Goal: Information Seeking & Learning: Check status

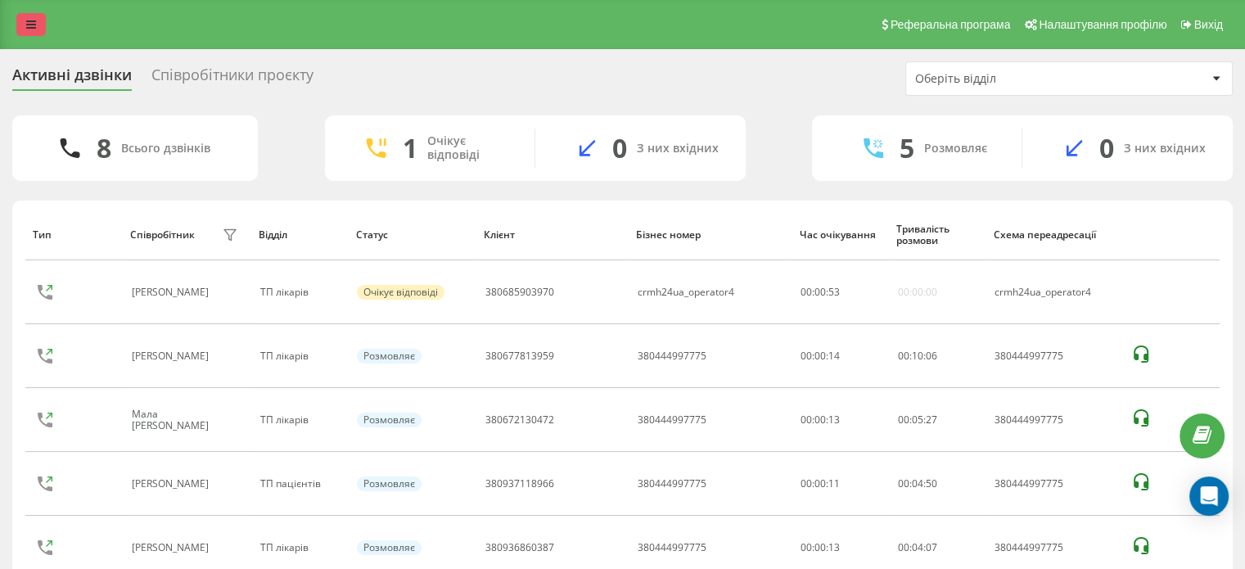
click at [26, 32] on link at bounding box center [30, 24] width 29 height 23
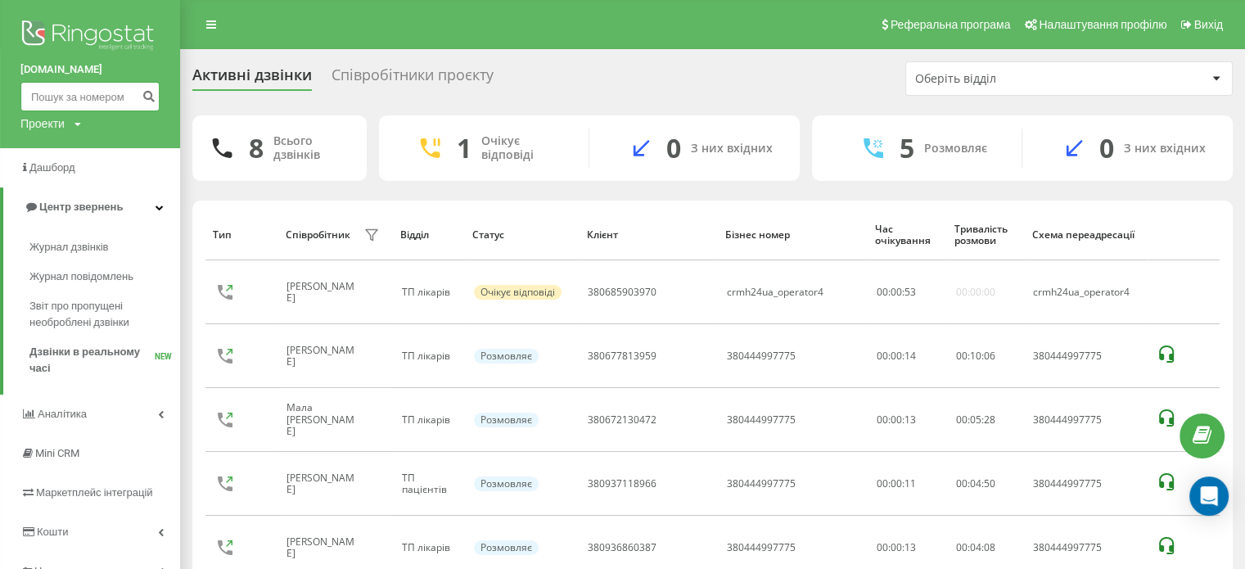
click at [85, 107] on input at bounding box center [89, 96] width 139 height 29
paste input "380979471793"
click at [134, 97] on input "380979471793" at bounding box center [89, 96] width 139 height 29
type input "380979471793"
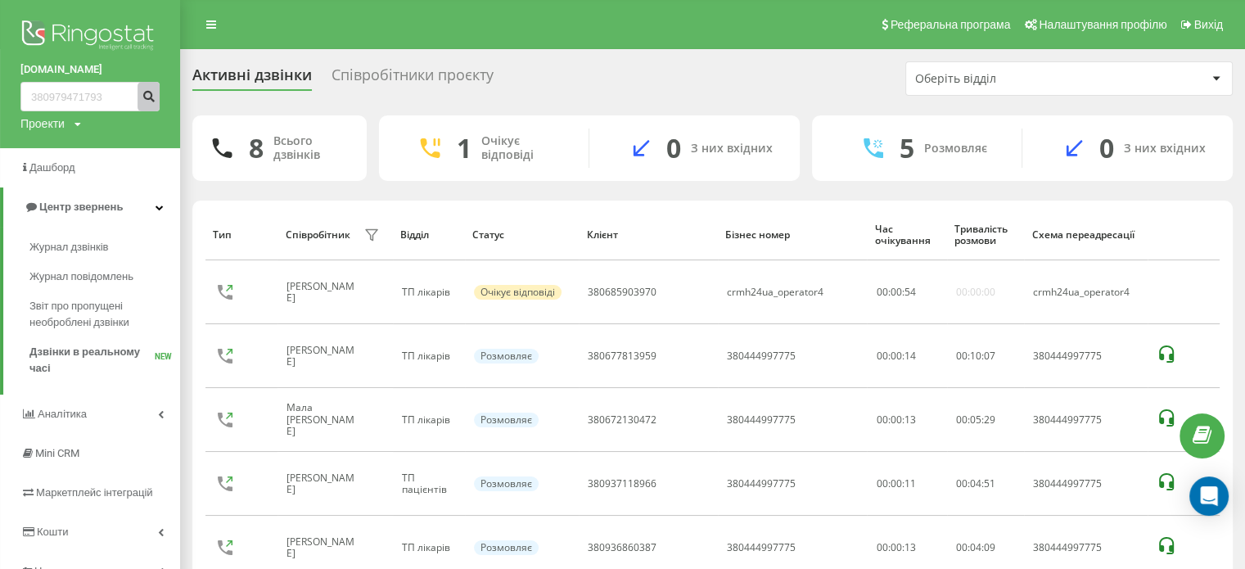
click at [151, 93] on icon "submit" at bounding box center [149, 94] width 14 height 10
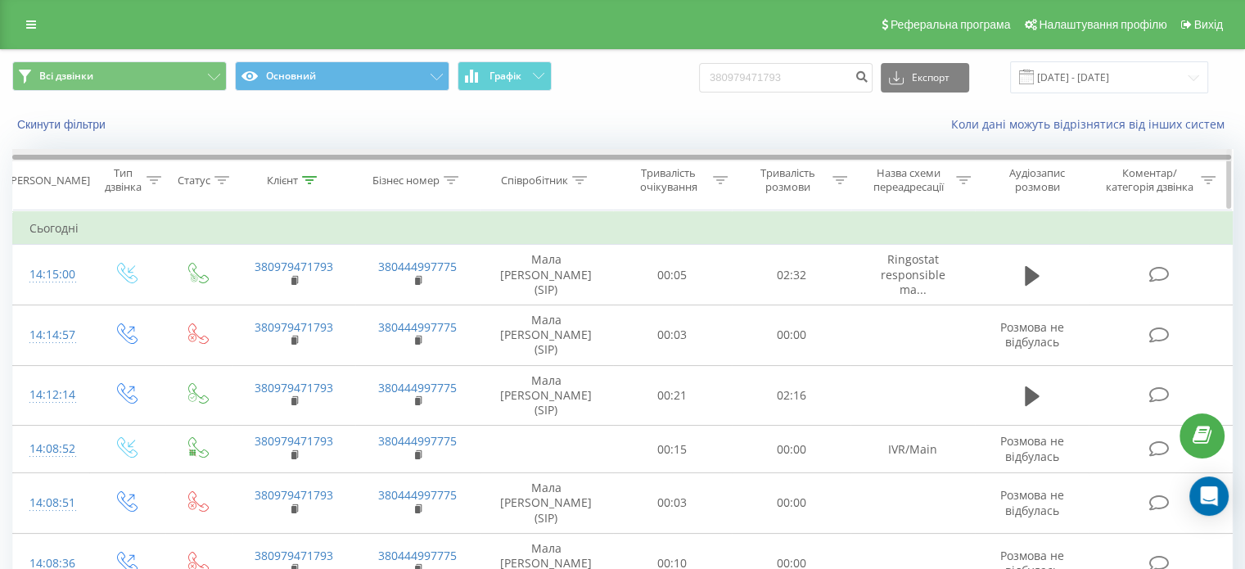
drag, startPoint x: 34, startPoint y: 24, endPoint x: 106, endPoint y: 156, distance: 151.3
click at [34, 24] on icon at bounding box center [31, 24] width 10 height 11
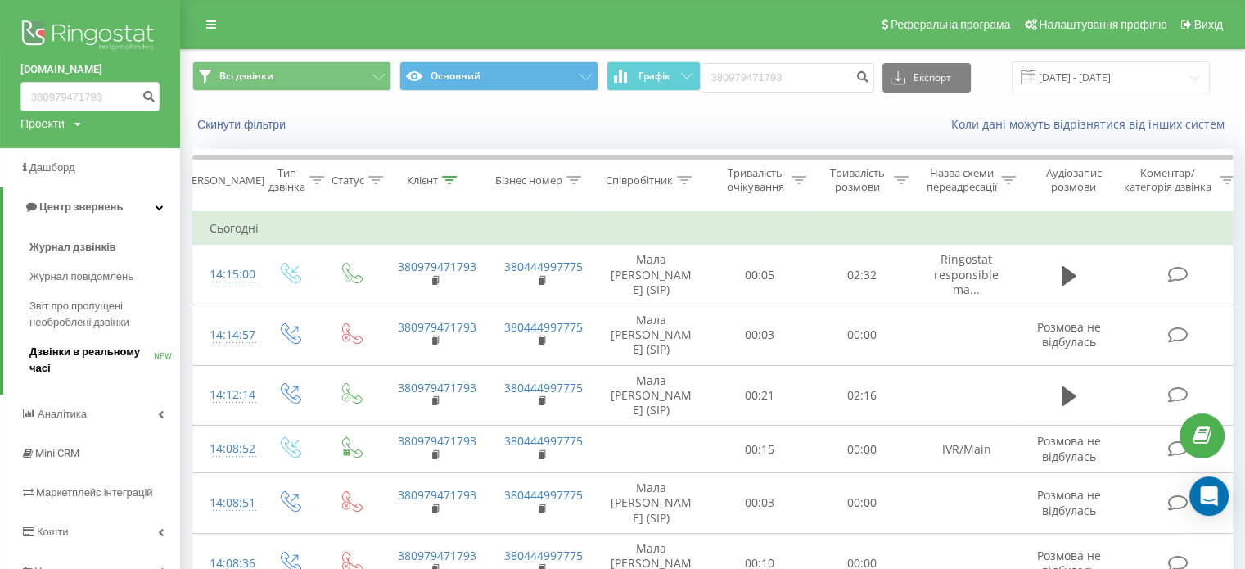
click at [100, 346] on span "Дзвінки в реальному часі" at bounding box center [91, 360] width 124 height 33
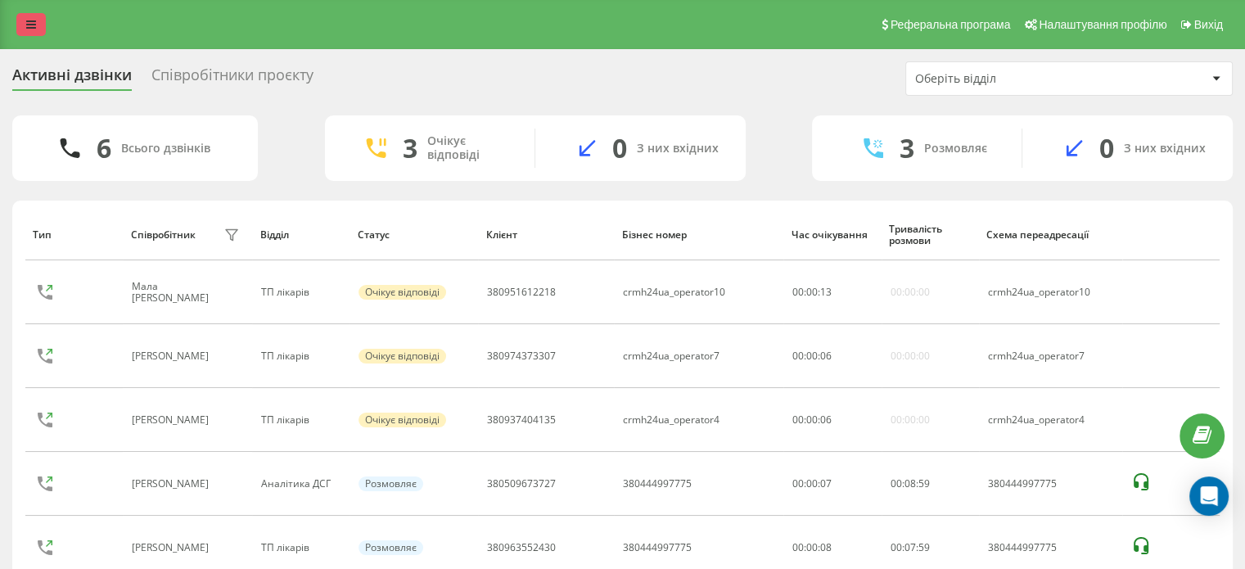
click at [36, 21] on link at bounding box center [30, 24] width 29 height 23
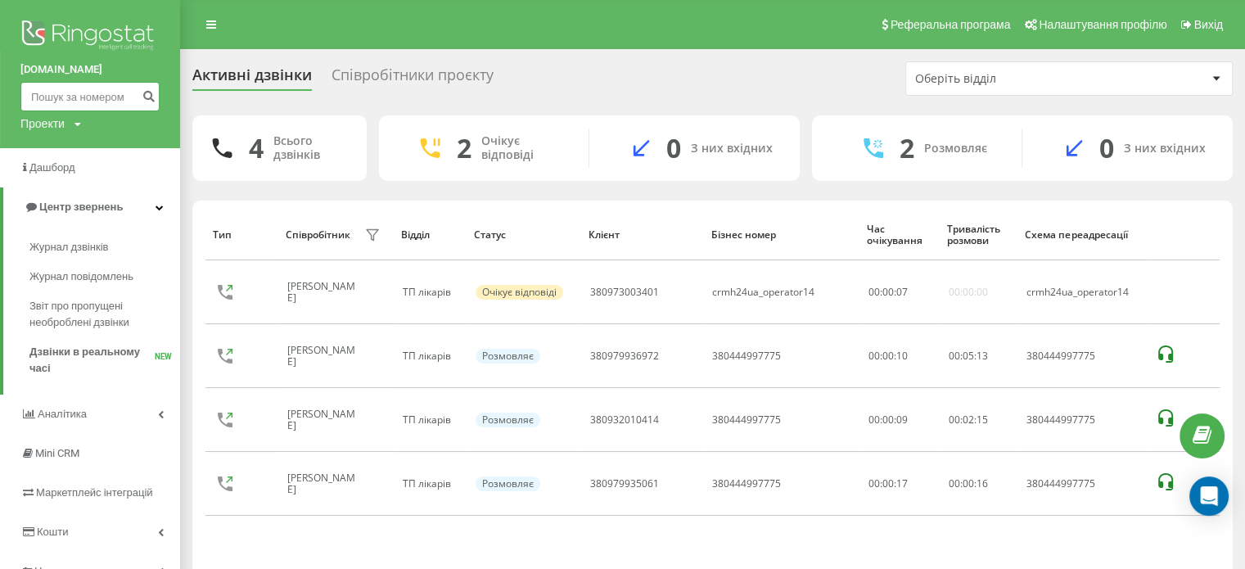
click at [59, 84] on input at bounding box center [89, 96] width 139 height 29
paste input "380505345022"
type input "380505345022"
click at [145, 99] on icon "submit" at bounding box center [149, 94] width 14 height 10
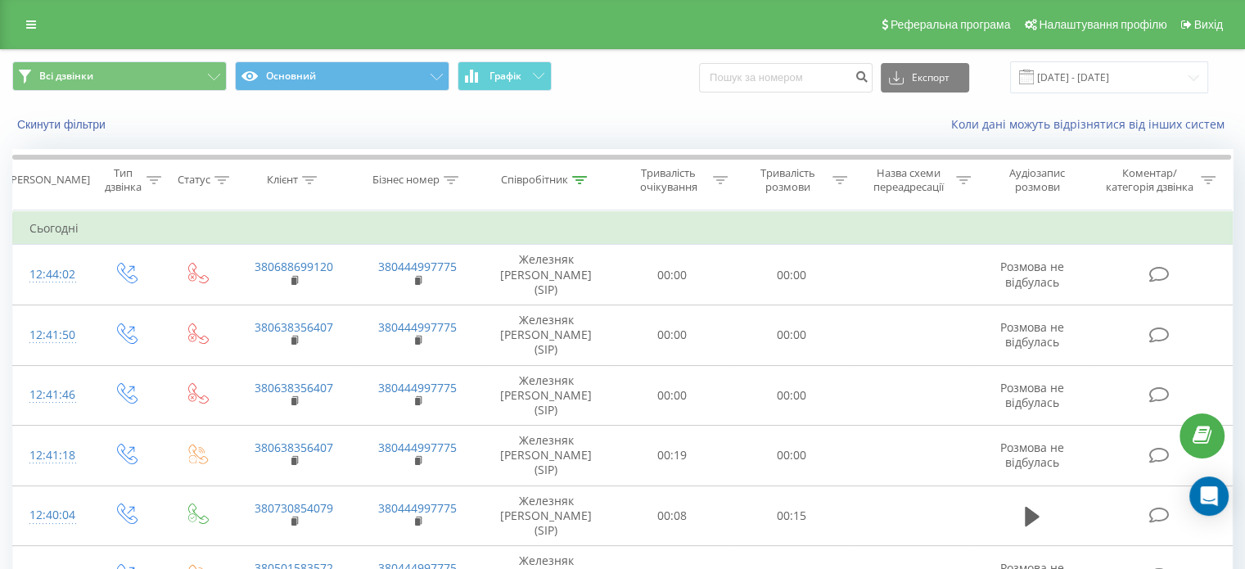
drag, startPoint x: 34, startPoint y: 25, endPoint x: 39, endPoint y: 56, distance: 31.5
click at [34, 25] on icon at bounding box center [31, 24] width 10 height 11
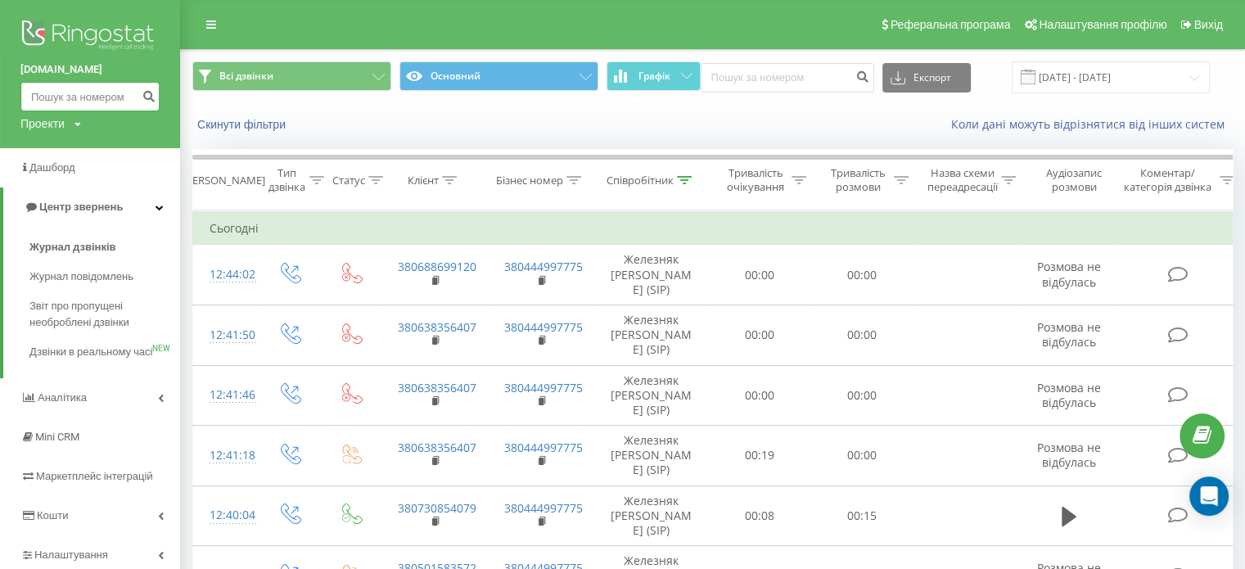
click at [43, 102] on input at bounding box center [89, 96] width 139 height 29
paste input "380974373307"
type input "380974373307"
click at [147, 92] on icon "submit" at bounding box center [149, 94] width 14 height 10
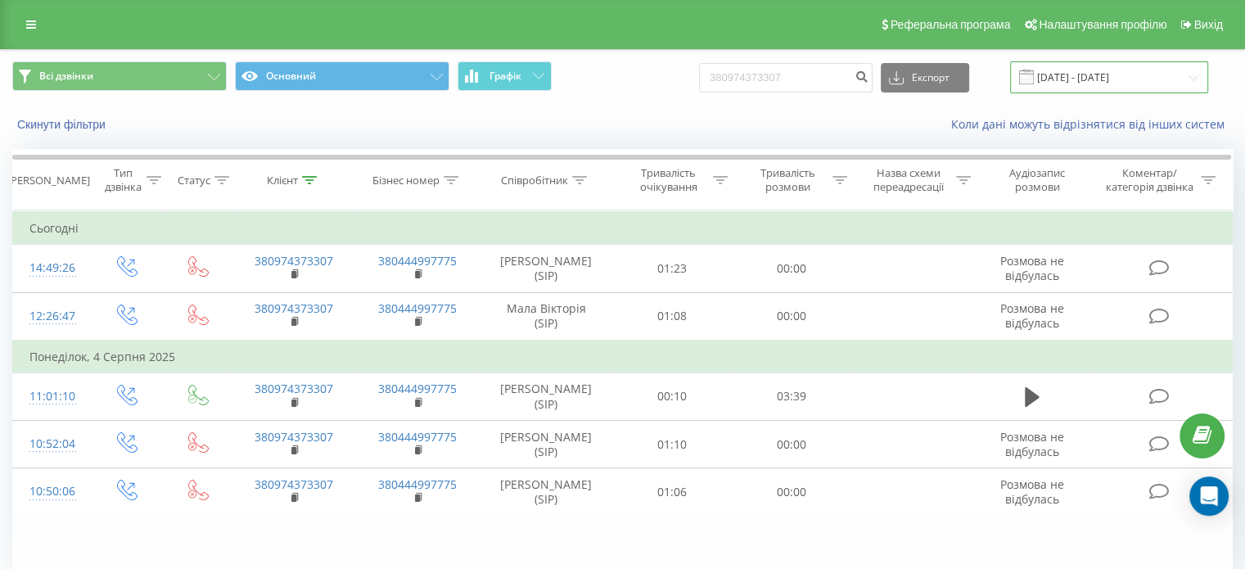
click at [1165, 73] on input "19.06.2025 - 19.09.2025" at bounding box center [1109, 77] width 198 height 32
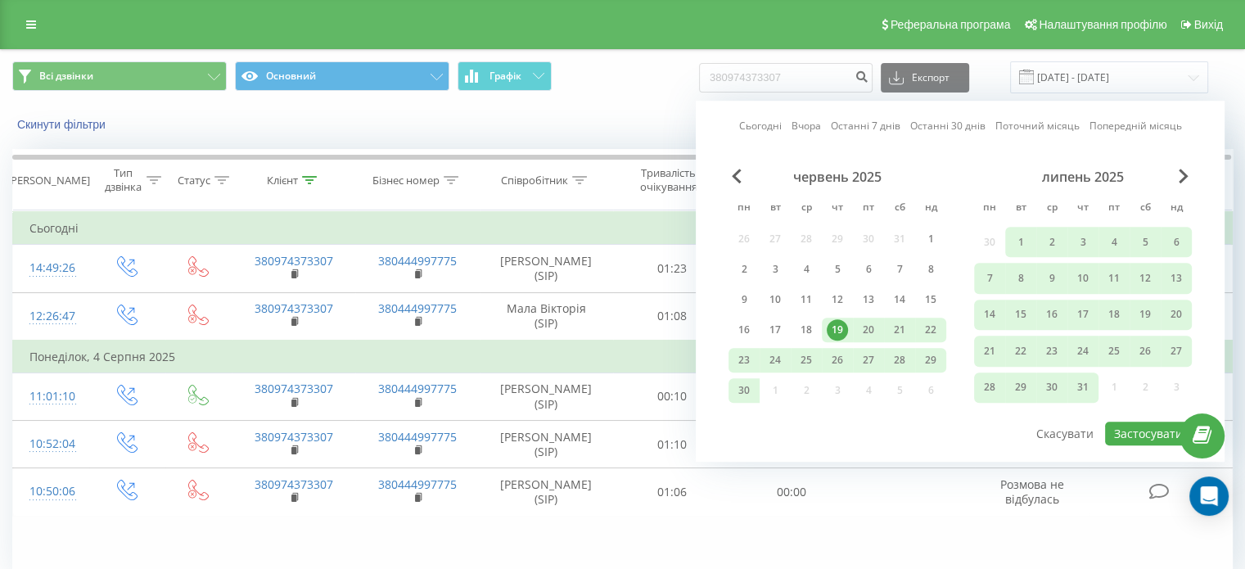
click at [1184, 167] on div "Сьогодні Вчора Останні 7 днів Останні 30 днів Поточний місяць Попередній місяць…" at bounding box center [960, 281] width 529 height 361
click at [1177, 176] on div "липень 2025" at bounding box center [1083, 177] width 218 height 16
click at [1187, 173] on span "Next Month" at bounding box center [1183, 176] width 10 height 15
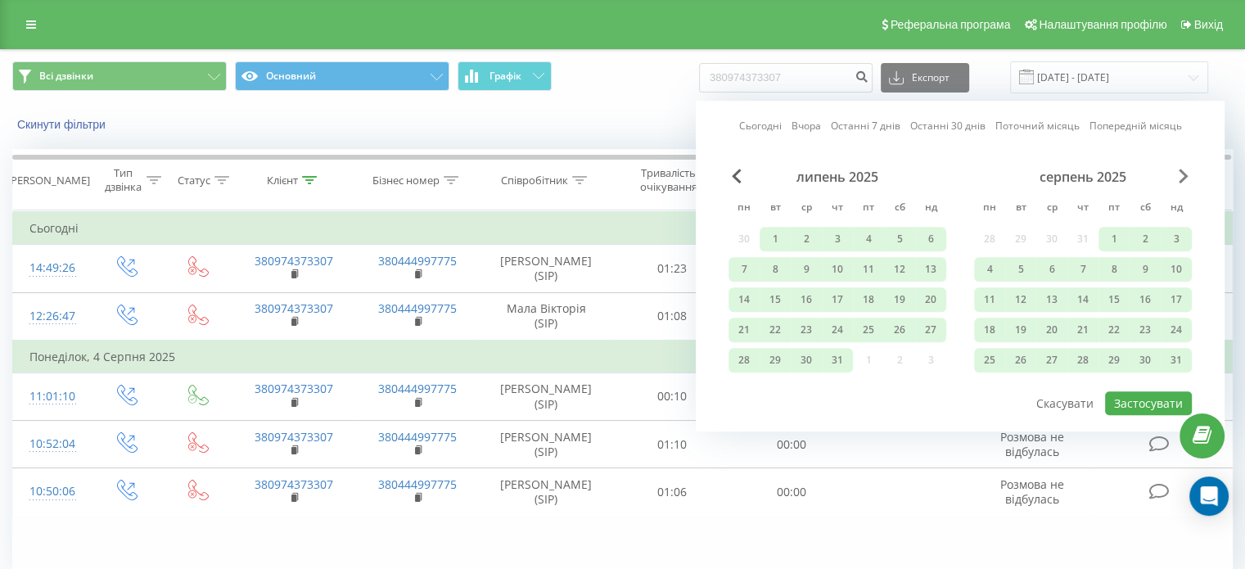
click at [1182, 169] on span "Next Month" at bounding box center [1183, 176] width 10 height 15
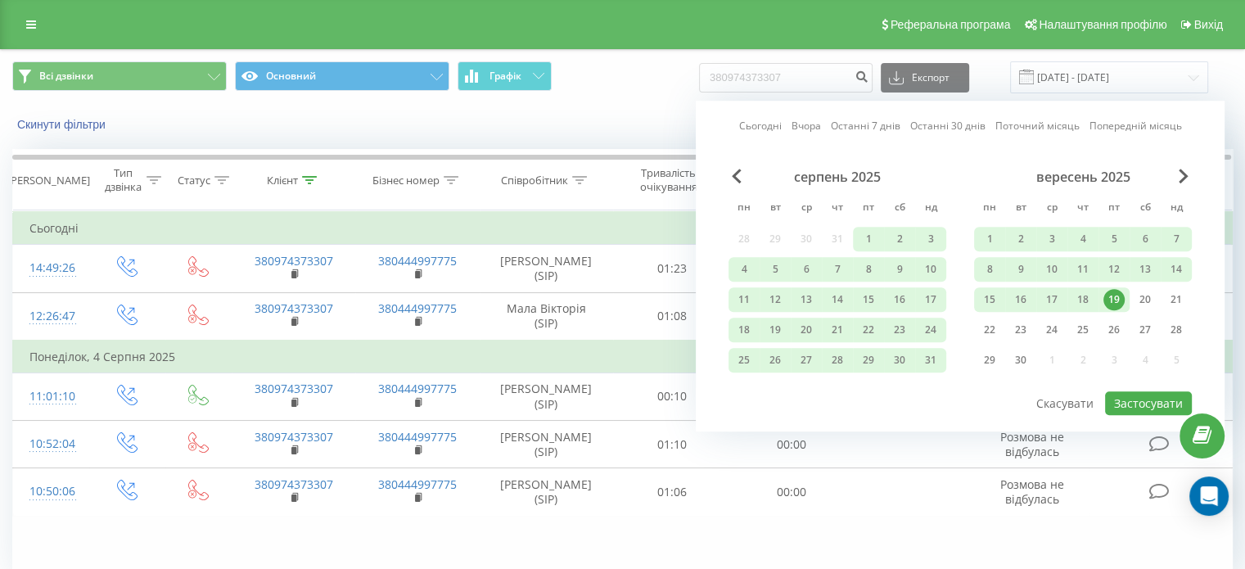
click at [1111, 292] on div "19" at bounding box center [1113, 299] width 21 height 21
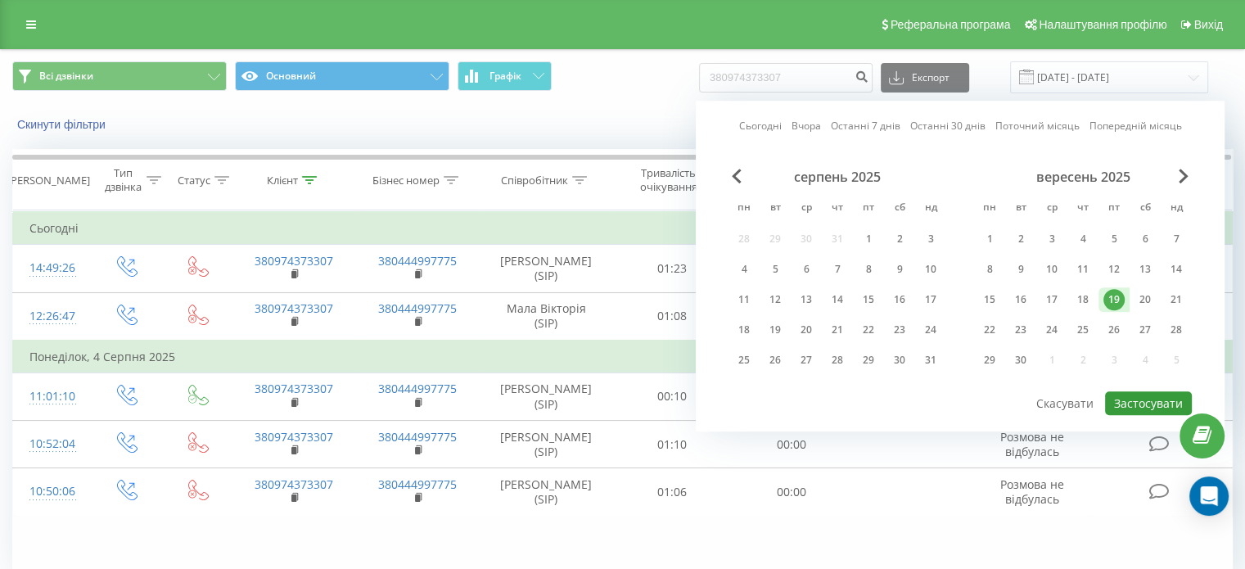
click at [1131, 408] on button "Застосувати" at bounding box center [1148, 403] width 87 height 24
type input "19.09.2025 - 19.09.2025"
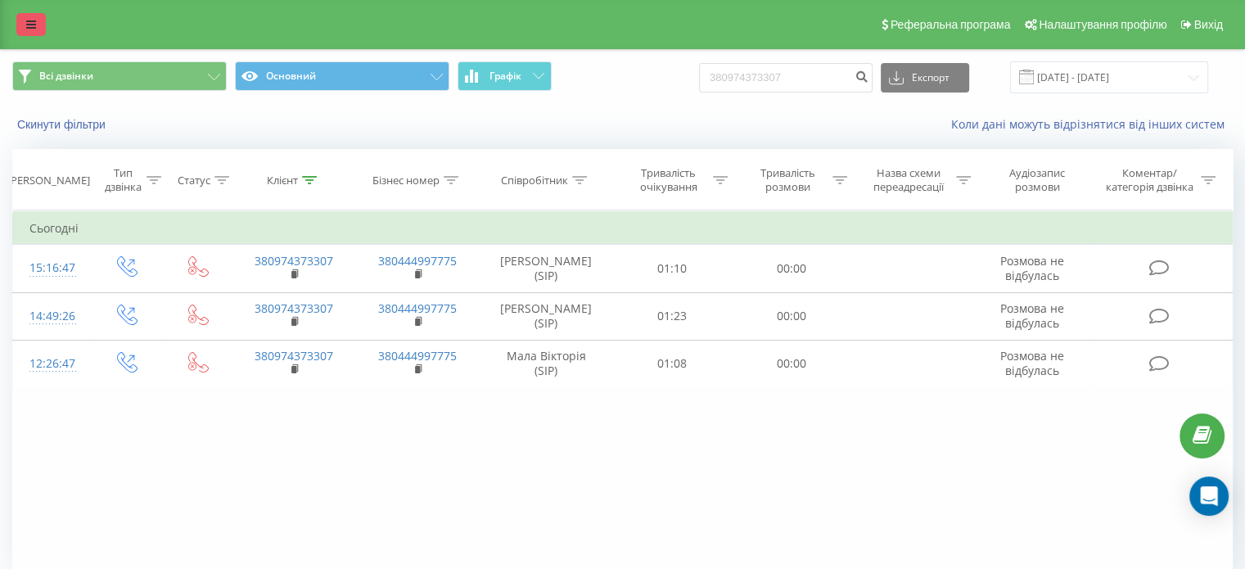
click at [20, 19] on link at bounding box center [30, 24] width 29 height 23
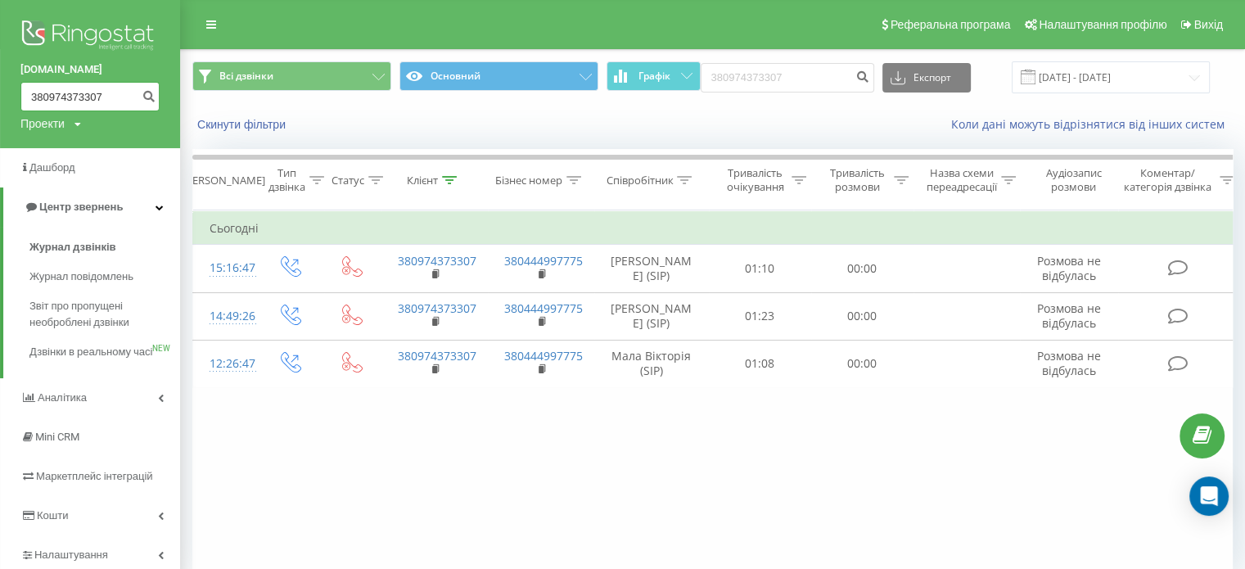
click at [42, 83] on input "380974373307" at bounding box center [89, 96] width 139 height 29
click at [147, 97] on icon "submit" at bounding box center [149, 94] width 14 height 10
click at [878, 2] on link "Реферальна програма" at bounding box center [944, 24] width 143 height 49
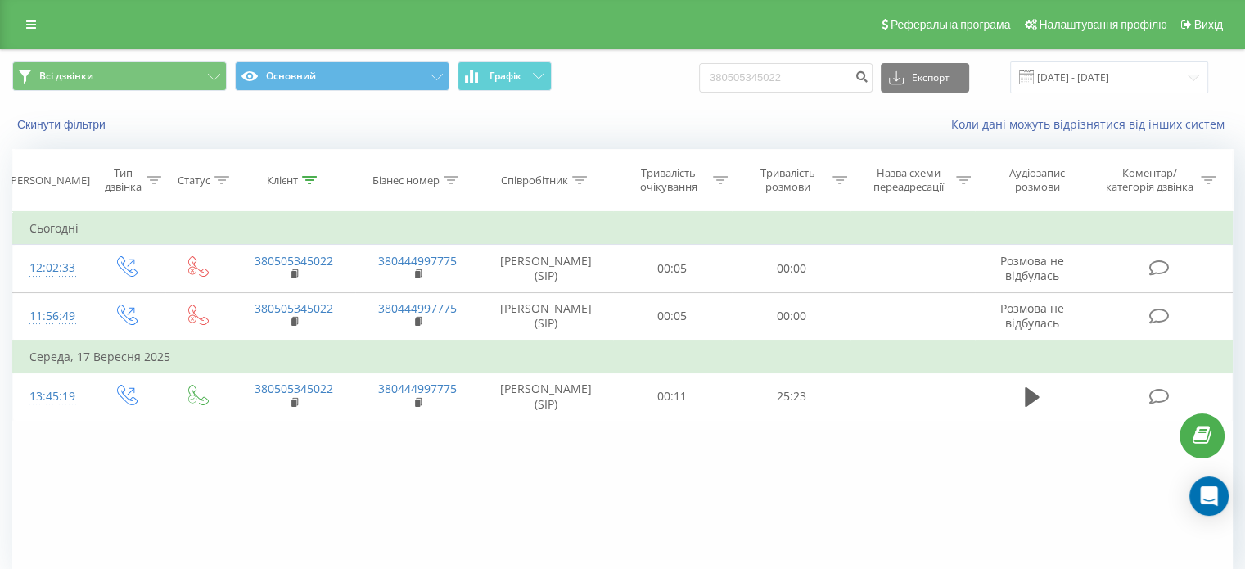
click at [30, 27] on icon at bounding box center [31, 24] width 10 height 11
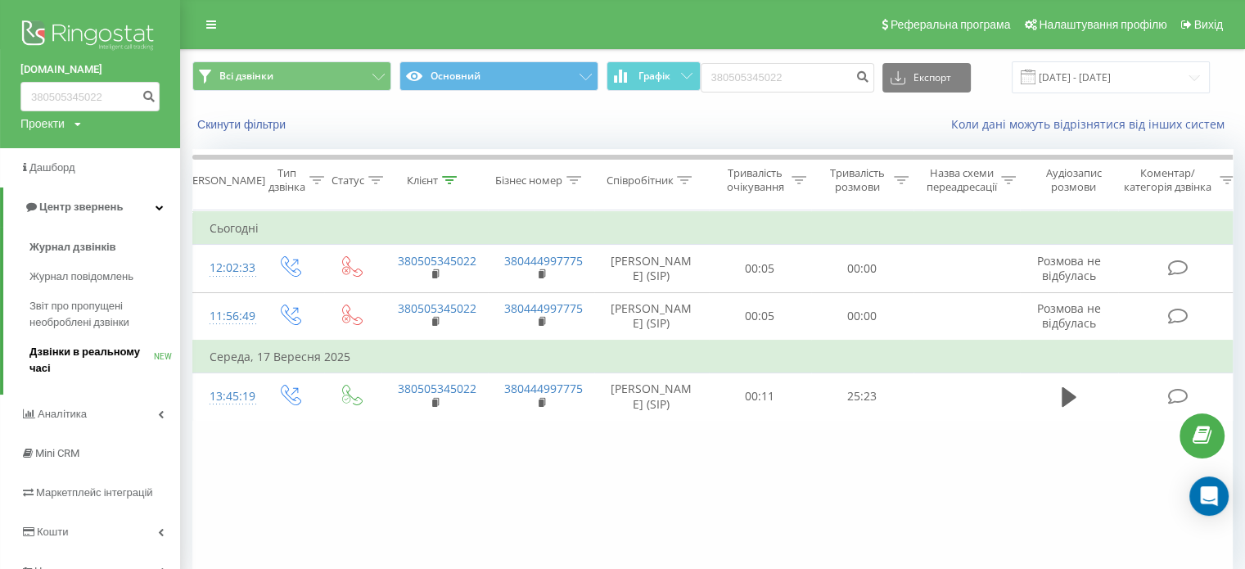
click at [72, 349] on span "Дзвінки в реальному часі" at bounding box center [91, 360] width 124 height 33
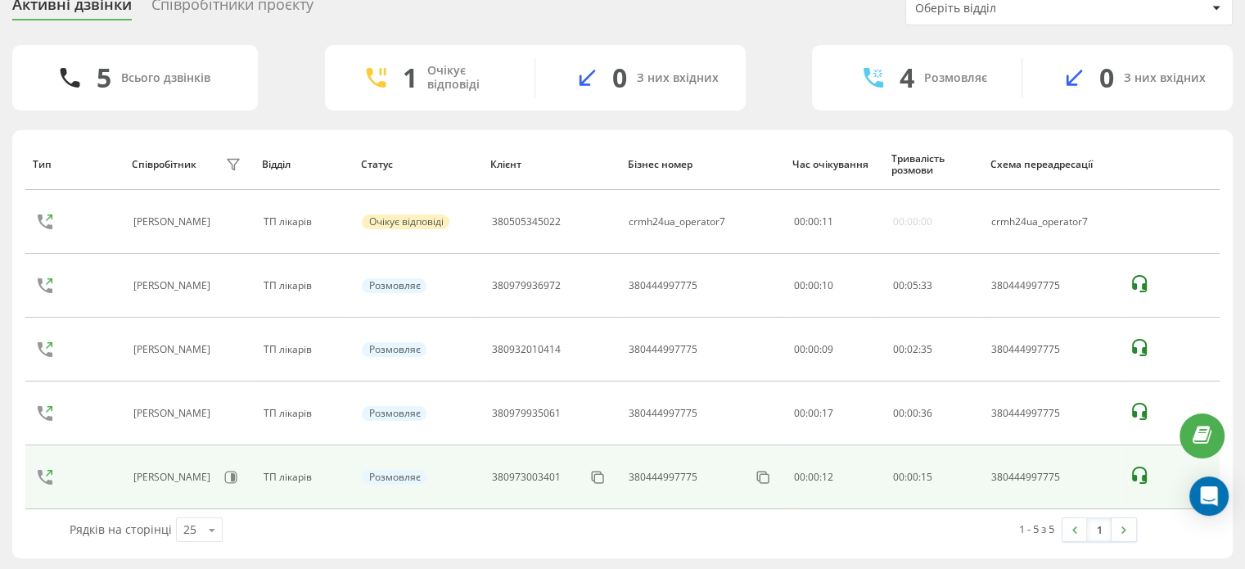
scroll to position [62, 0]
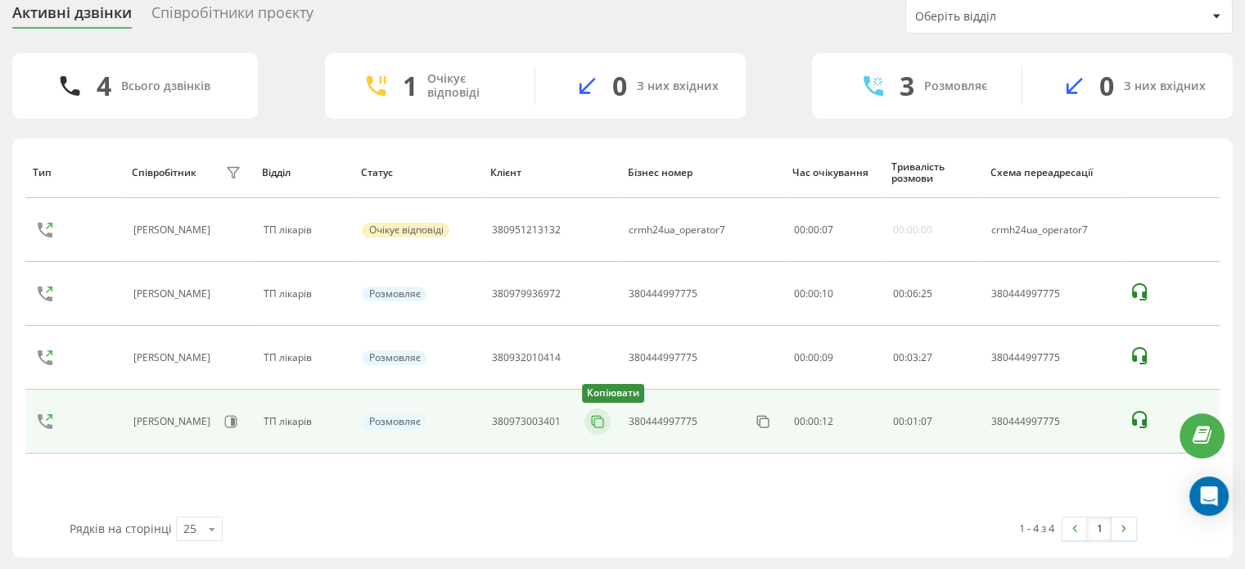
click at [598, 418] on rect at bounding box center [599, 422] width 9 height 9
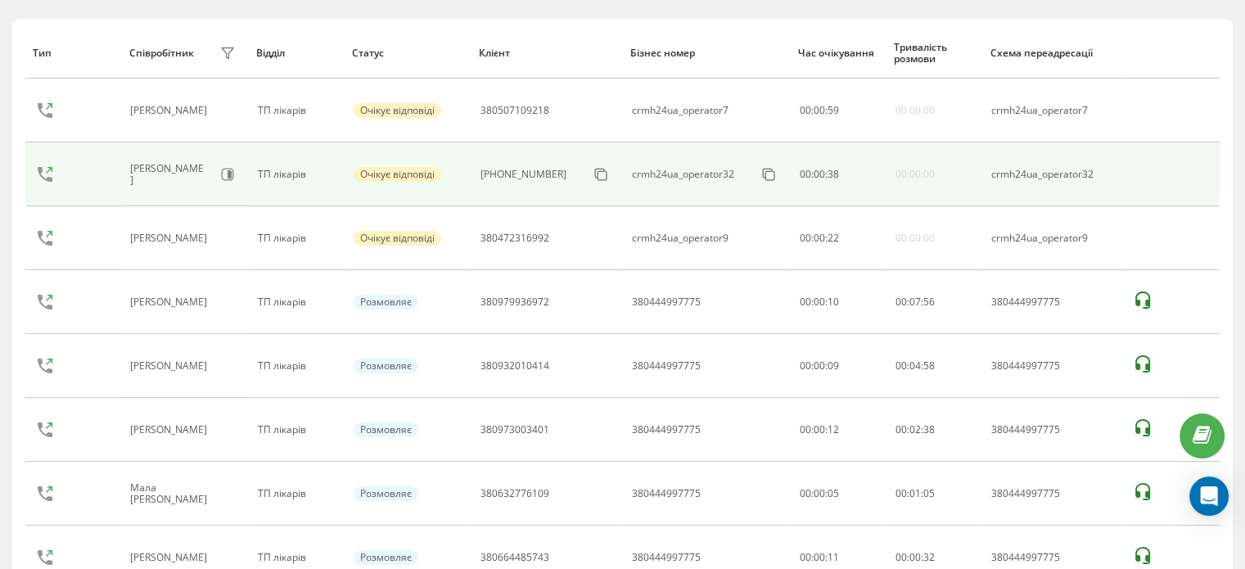
scroll to position [226, 0]
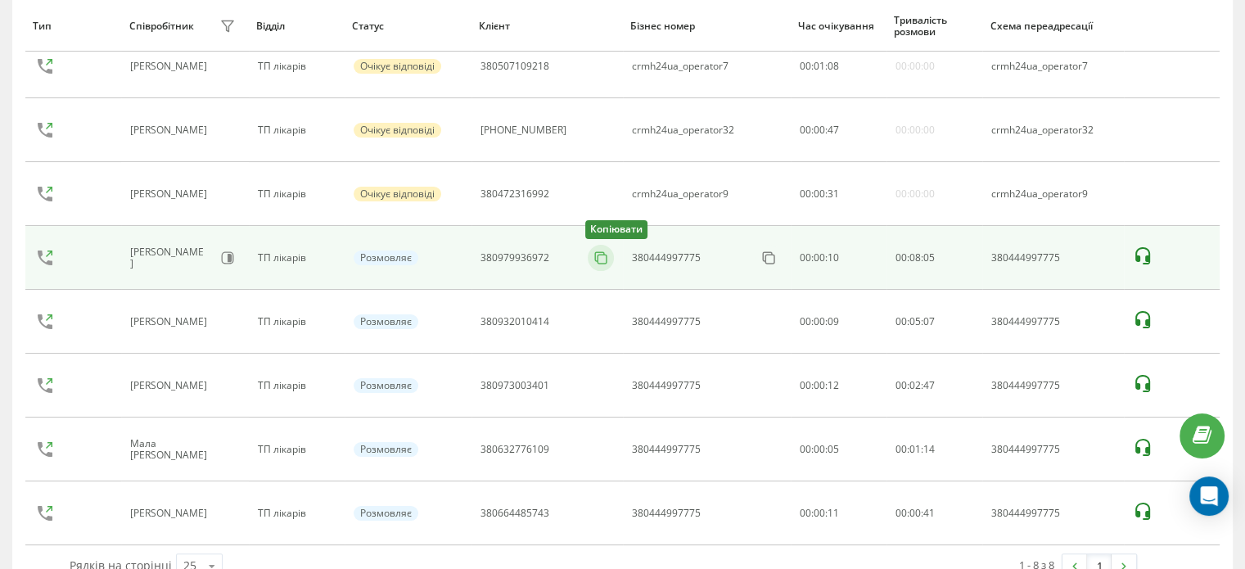
click at [596, 255] on icon at bounding box center [600, 258] width 16 height 16
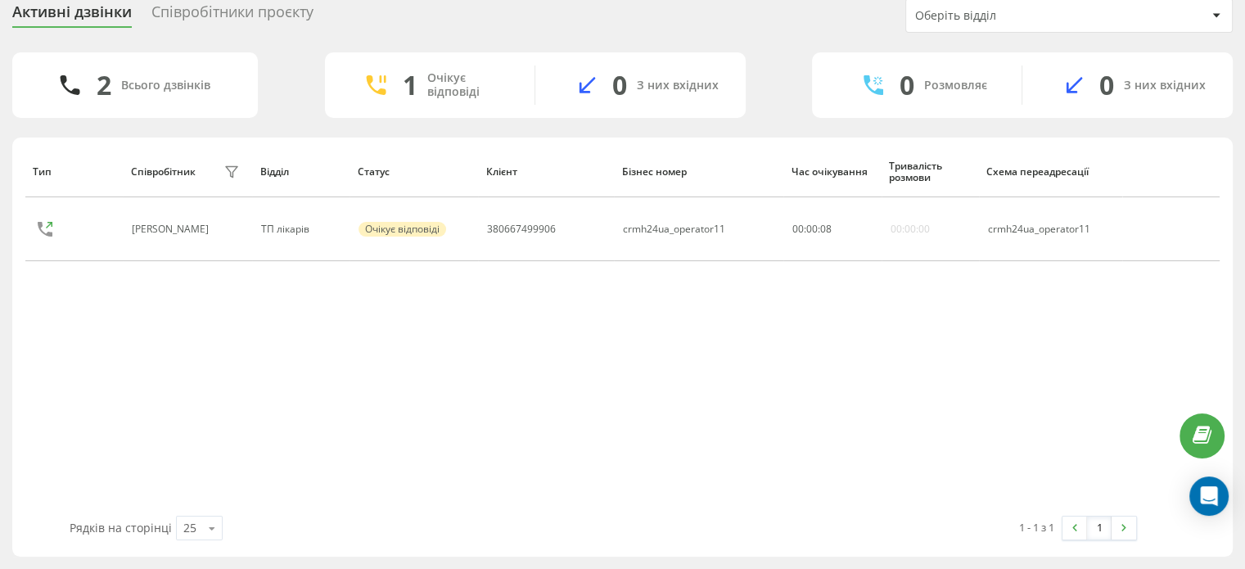
scroll to position [62, 0]
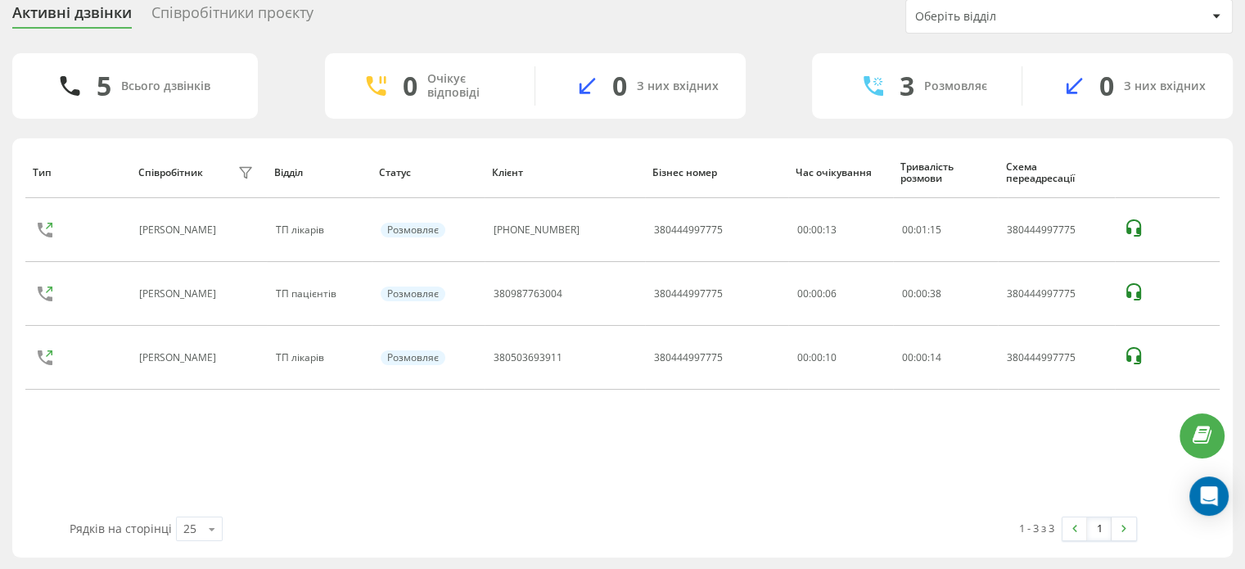
click at [0, 457] on div "Активні дзвінки Співробітники проєкту Оберіть відділ 5 Всього дзвінків 0 Очікує…" at bounding box center [622, 278] width 1245 height 583
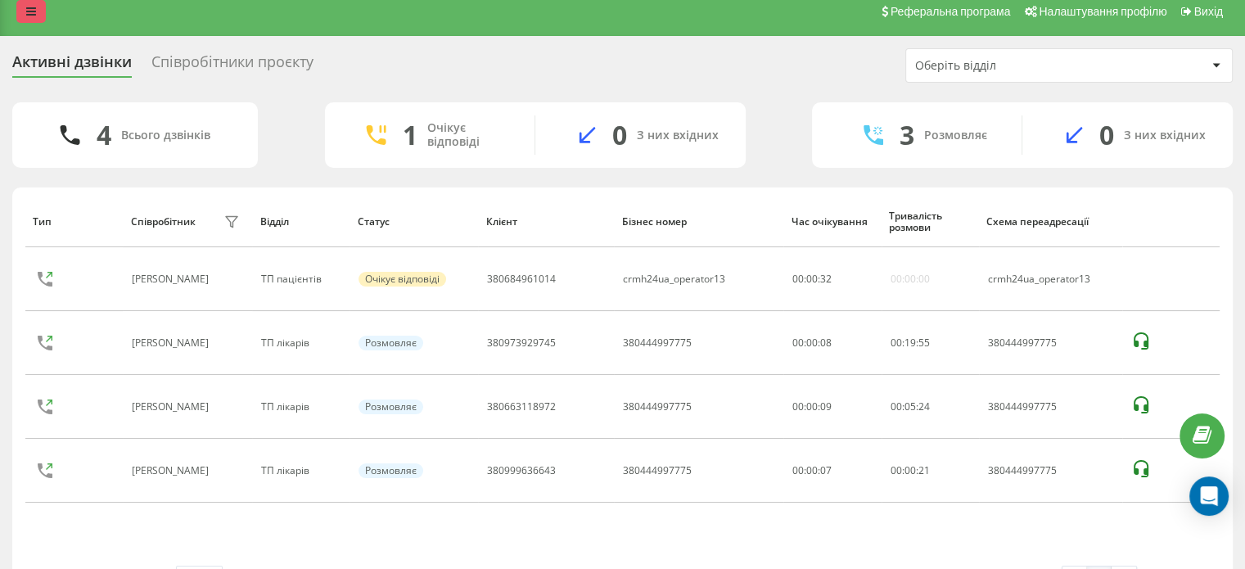
scroll to position [0, 0]
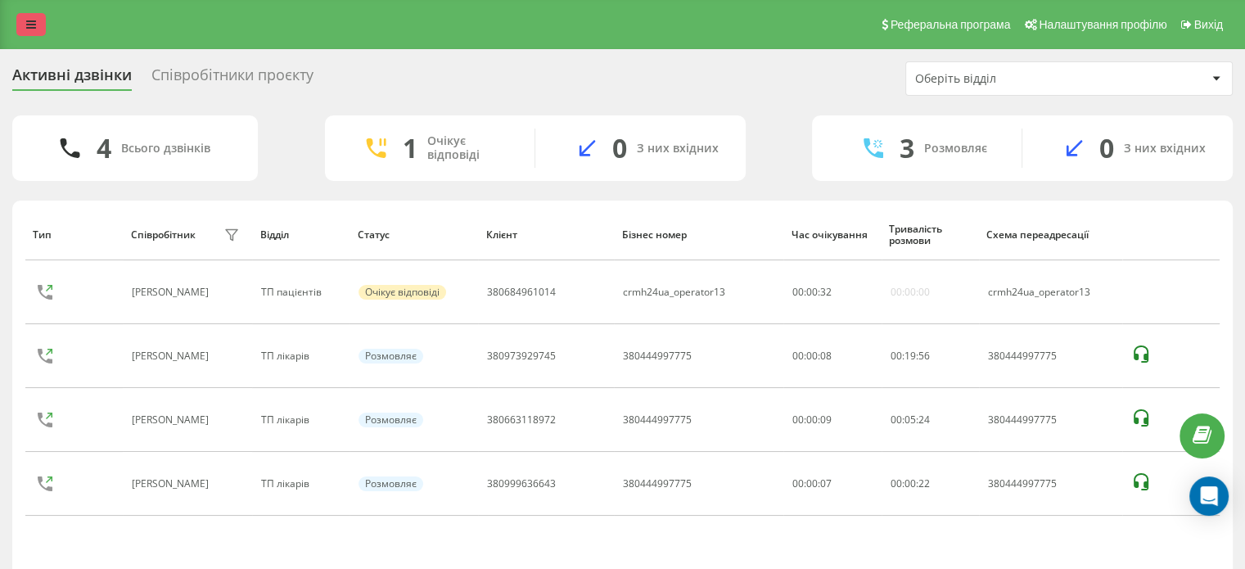
click at [24, 24] on link at bounding box center [30, 24] width 29 height 23
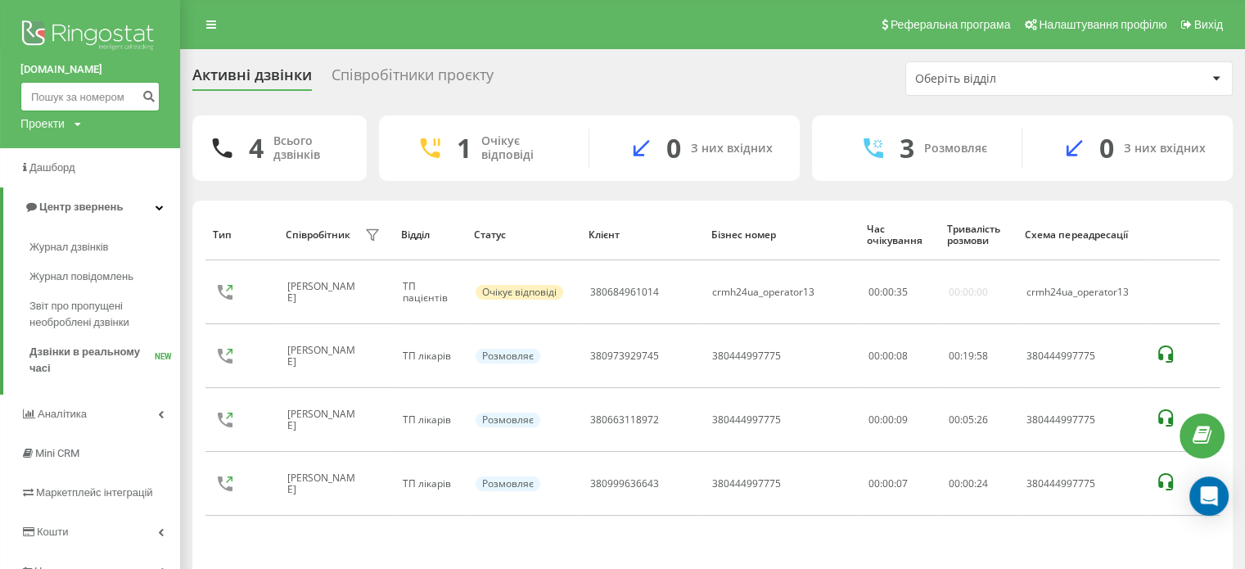
click at [86, 104] on input at bounding box center [89, 96] width 139 height 29
paste input "380999636643"
type input "380999636643"
click at [149, 97] on icon "submit" at bounding box center [149, 94] width 14 height 10
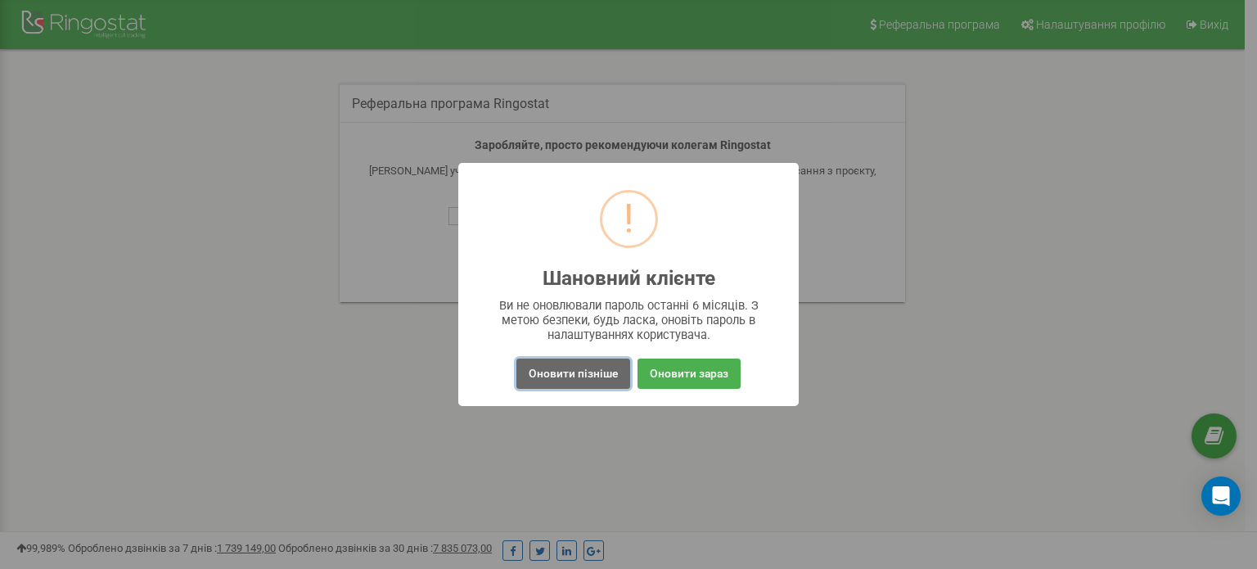
click at [583, 369] on button "Оновити пізніше" at bounding box center [573, 373] width 114 height 30
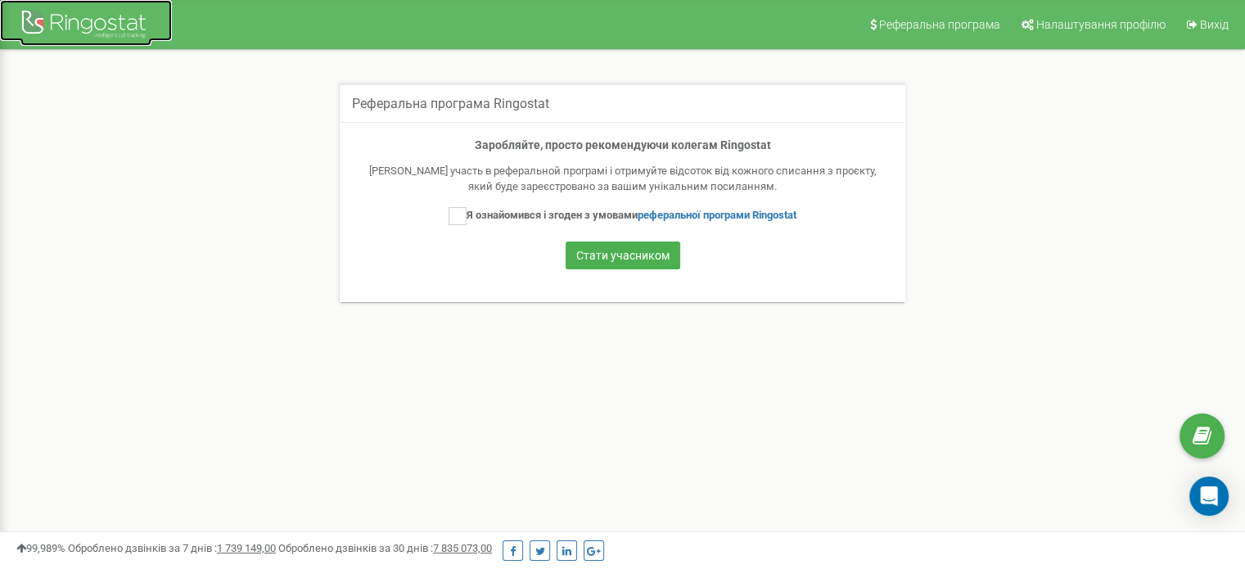
click at [27, 15] on div at bounding box center [85, 26] width 131 height 39
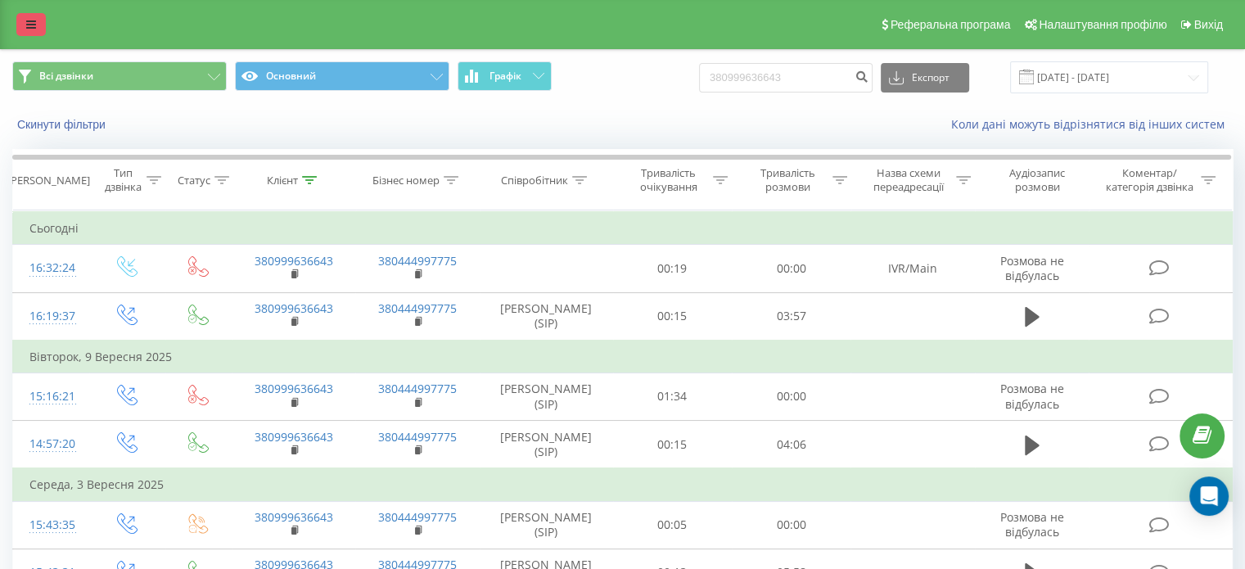
click at [23, 25] on link at bounding box center [30, 24] width 29 height 23
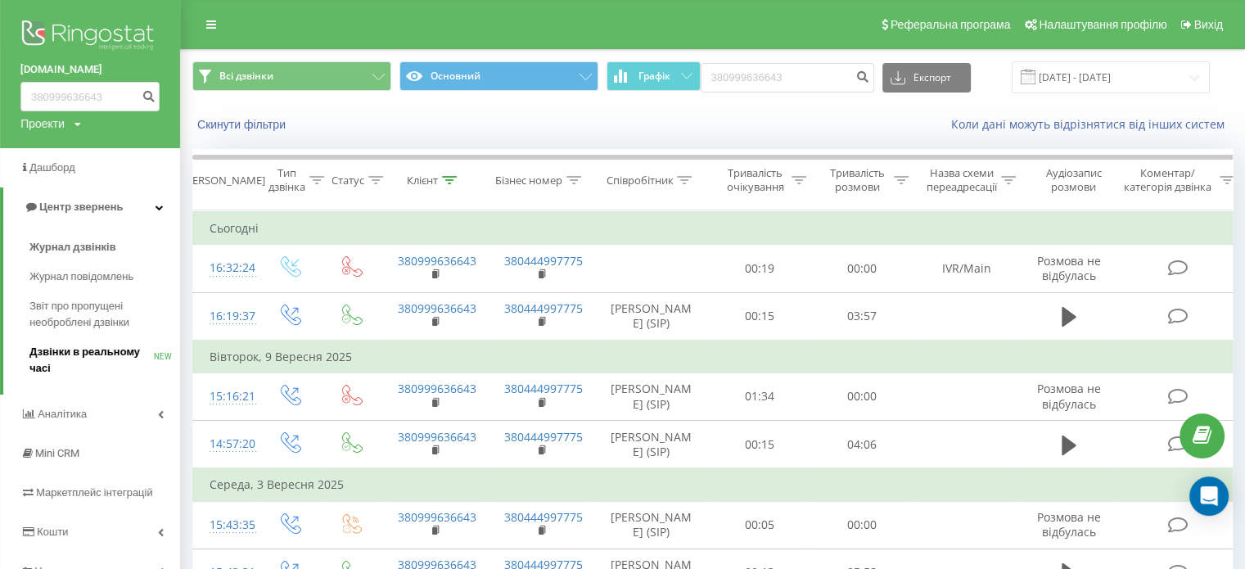
click at [104, 345] on span "Дзвінки в реальному часі" at bounding box center [91, 360] width 124 height 33
